Goal: Task Accomplishment & Management: Use online tool/utility

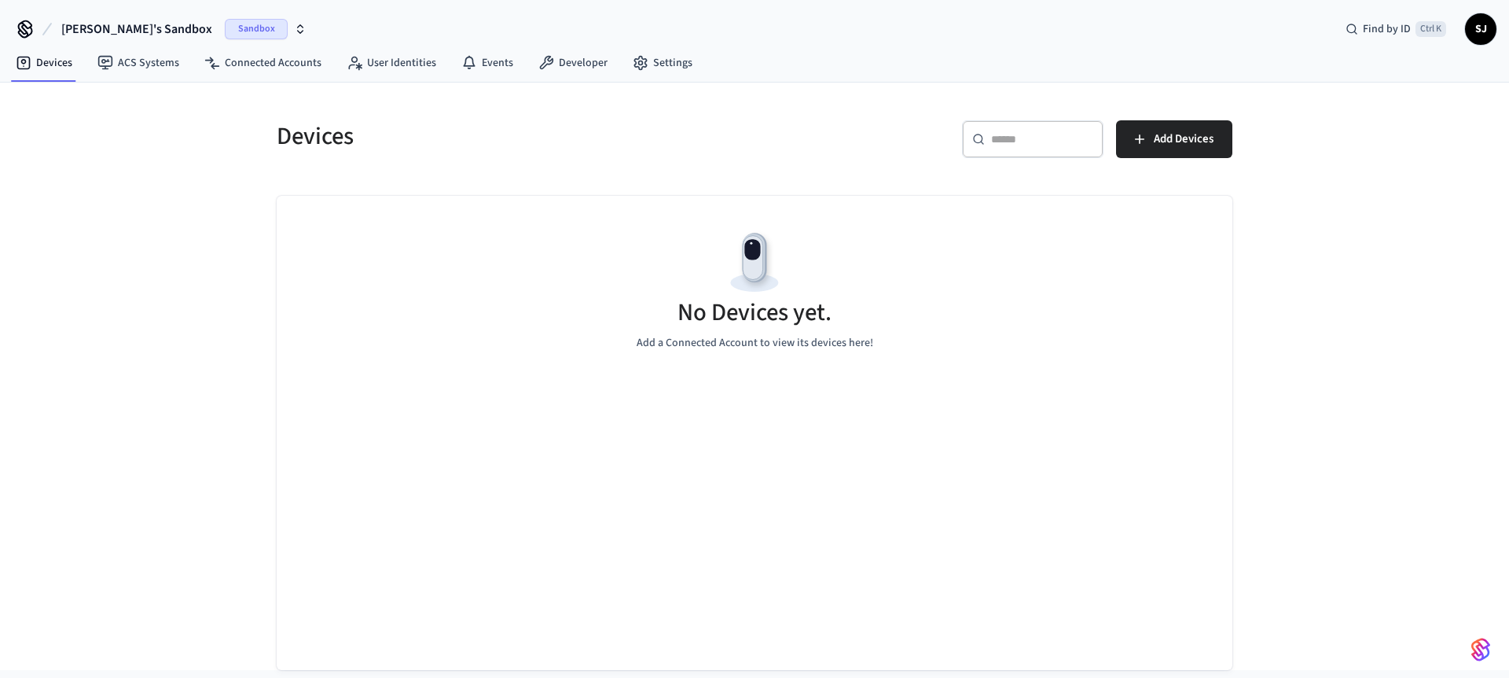
click at [112, 35] on span "[PERSON_NAME]'s Sandbox" at bounding box center [136, 29] width 151 height 19
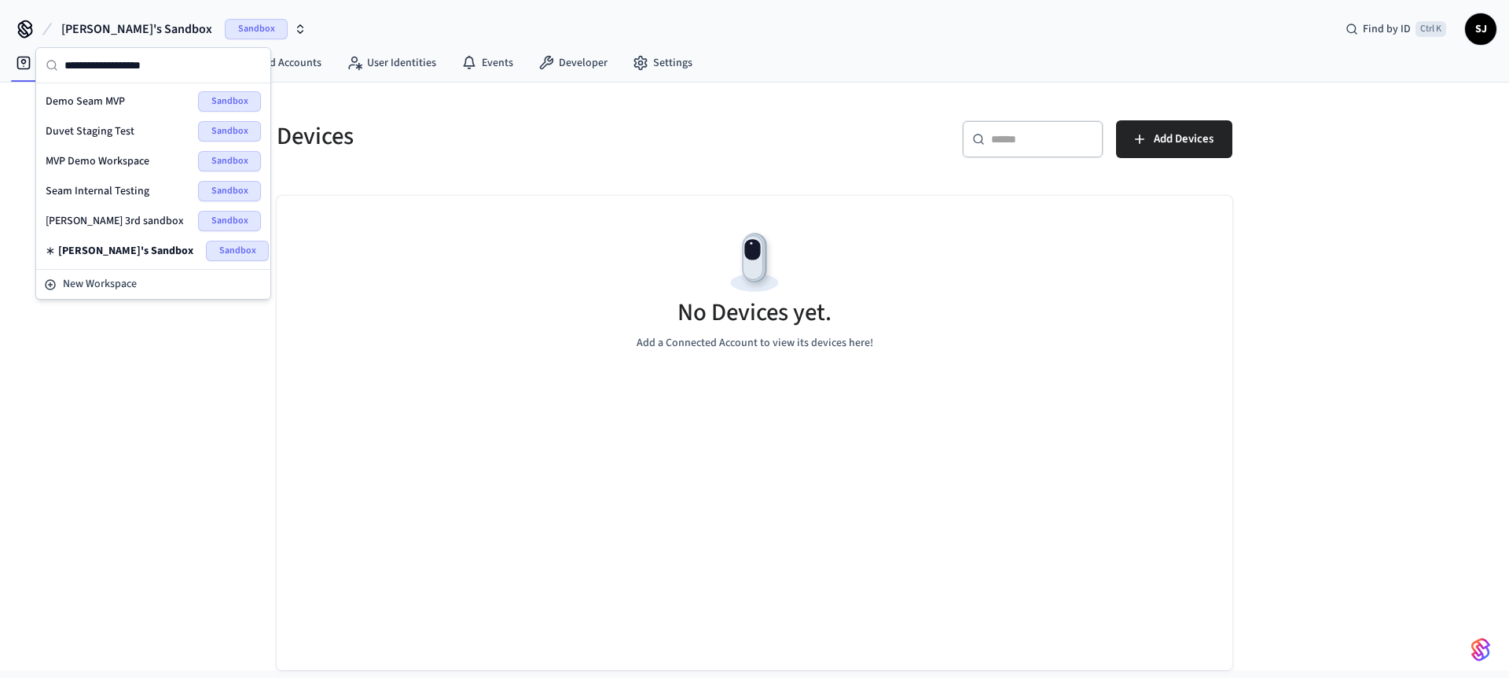
click at [121, 194] on span "Seam Internal Testing" at bounding box center [98, 191] width 104 height 16
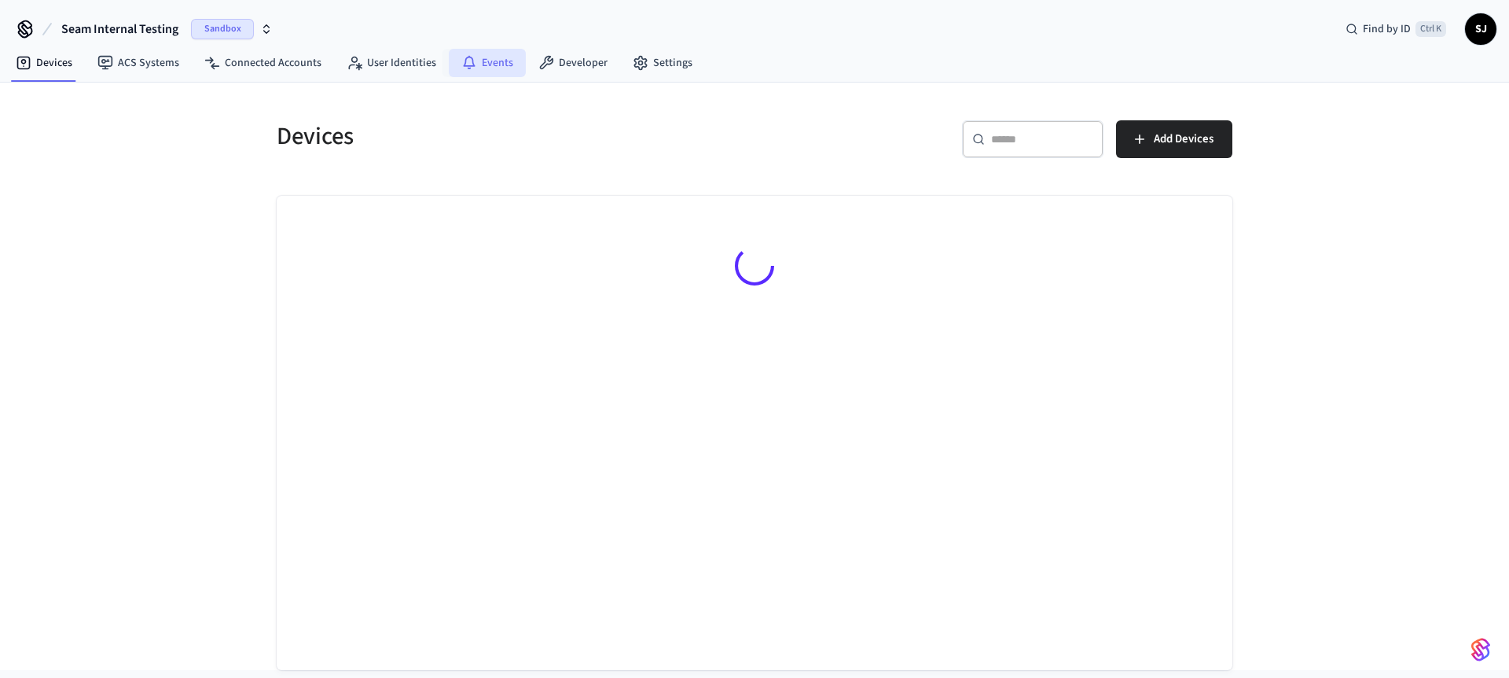
click at [509, 72] on link "Events" at bounding box center [487, 63] width 77 height 28
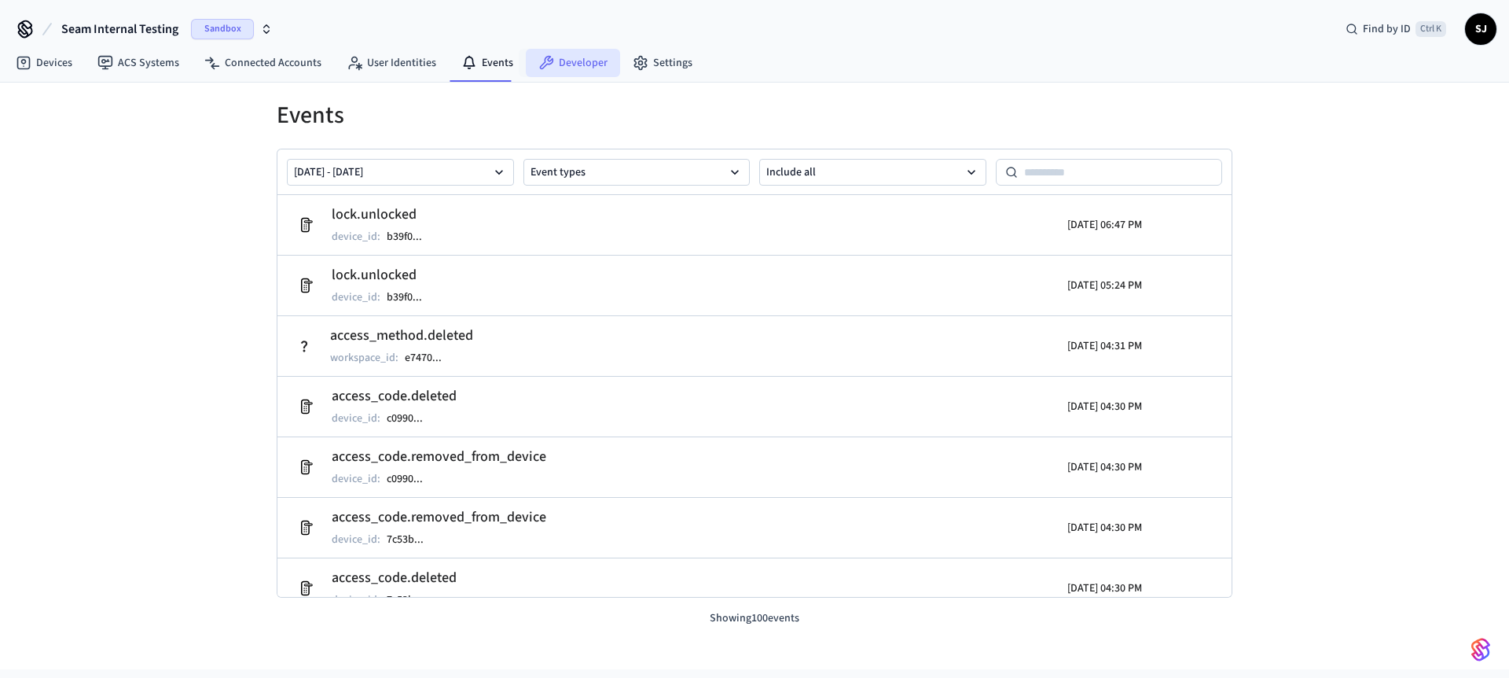
click at [568, 61] on link "Developer" at bounding box center [573, 63] width 94 height 28
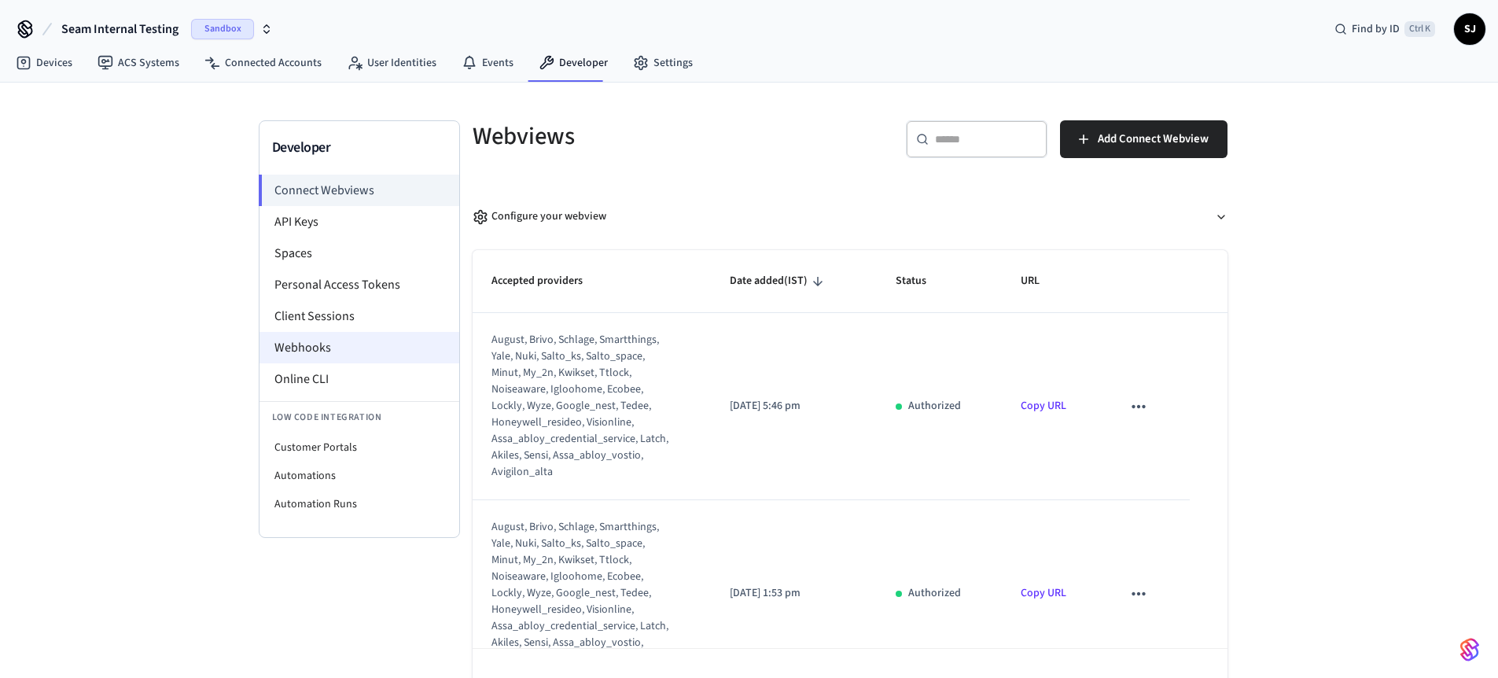
click at [325, 342] on li "Webhooks" at bounding box center [359, 347] width 200 height 31
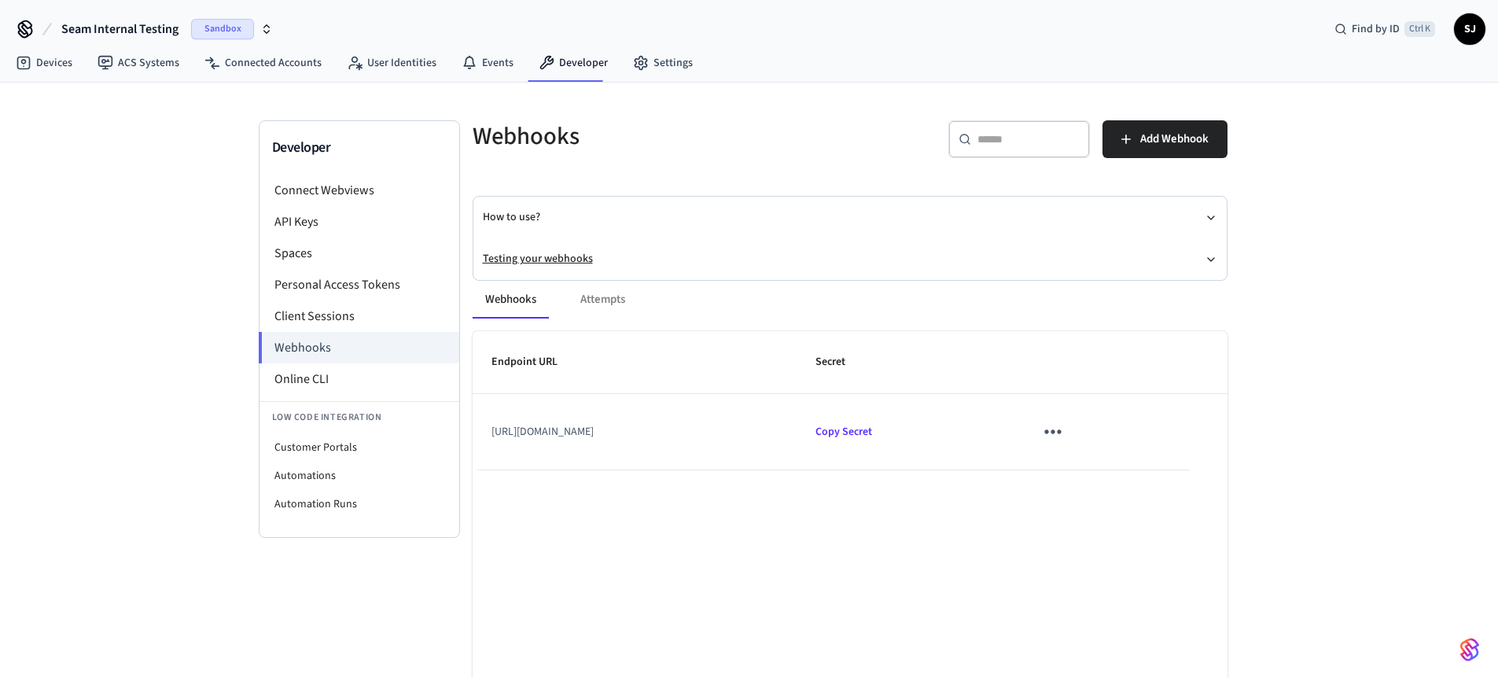
click at [541, 256] on button "Testing your webhooks" at bounding box center [850, 259] width 734 height 42
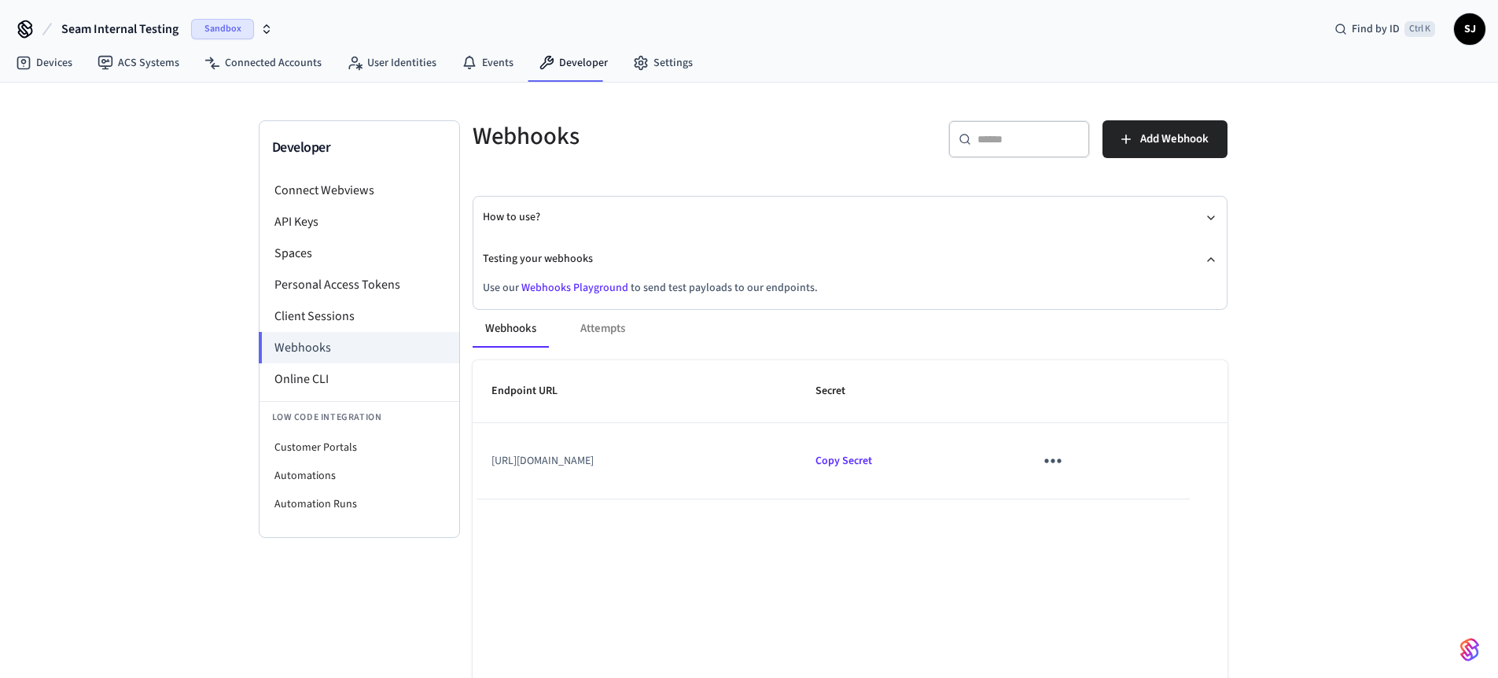
click at [545, 288] on link "Webhooks Playground" at bounding box center [574, 288] width 107 height 16
click at [314, 454] on li "Customer Portals" at bounding box center [359, 447] width 200 height 28
select select "**********"
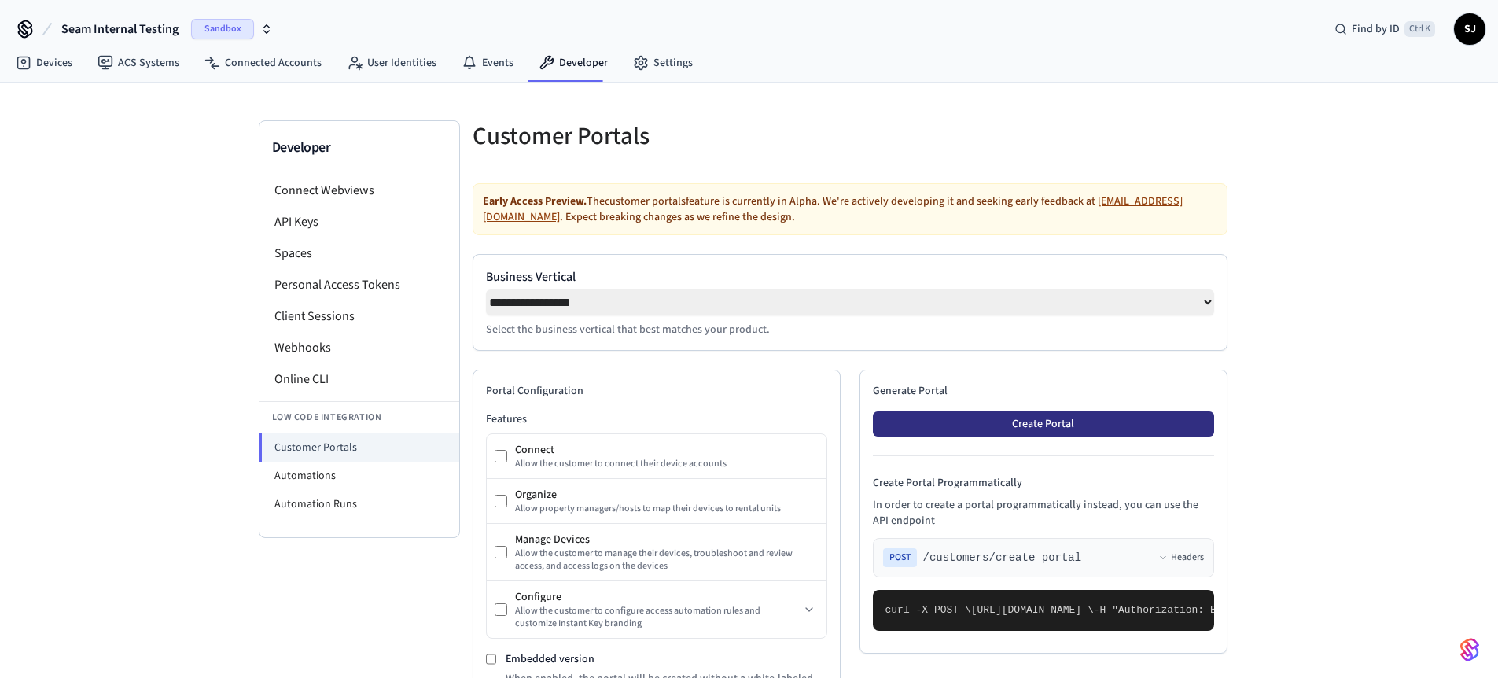
click at [1017, 436] on button "Create Portal" at bounding box center [1043, 423] width 341 height 25
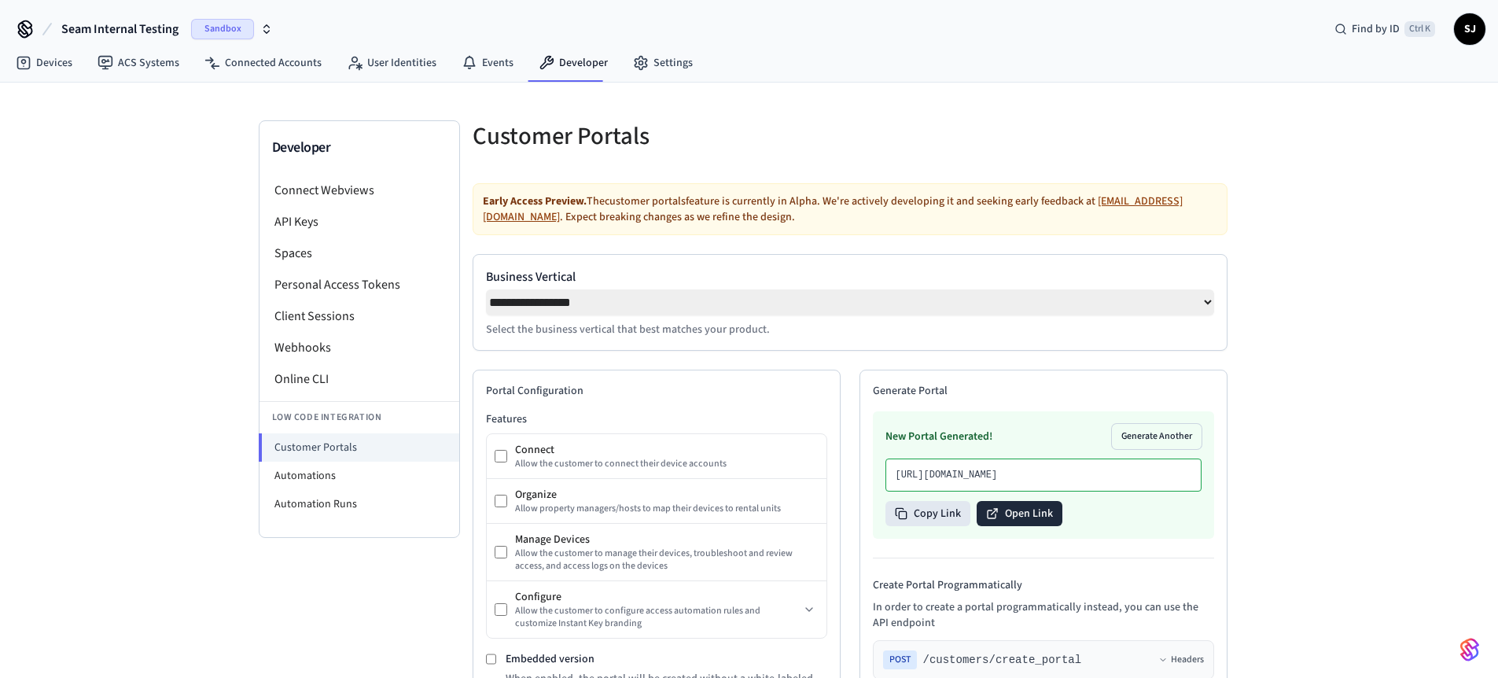
click at [997, 526] on button "Open Link" at bounding box center [1019, 513] width 86 height 25
